Goal: Check status: Check status

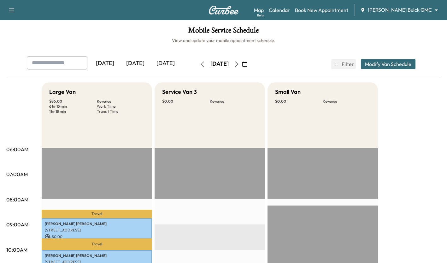
click at [137, 63] on div "[DATE]" at bounding box center [135, 63] width 30 height 15
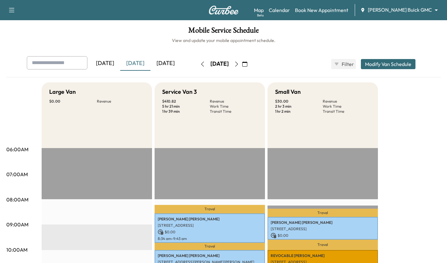
click at [163, 60] on div "[DATE]" at bounding box center [166, 63] width 30 height 15
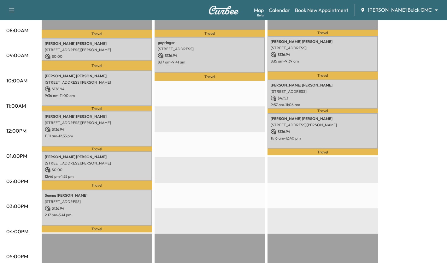
scroll to position [170, 0]
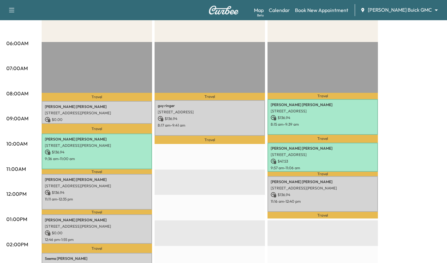
scroll to position [106, 0]
